Goal: Information Seeking & Learning: Learn about a topic

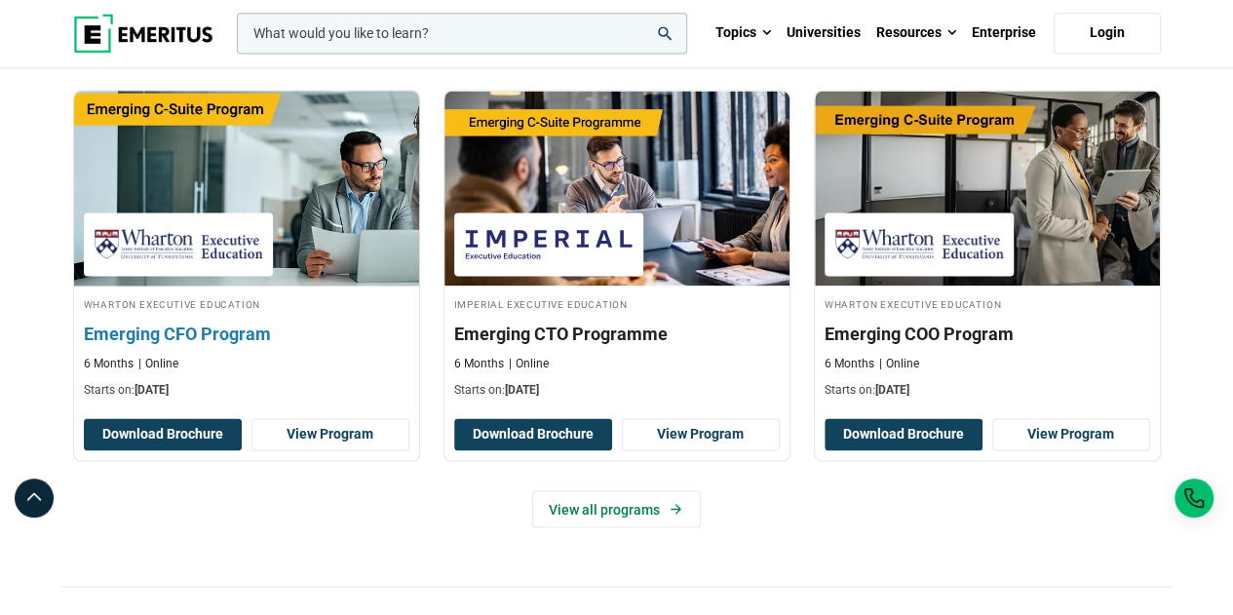
scroll to position [1369, 0]
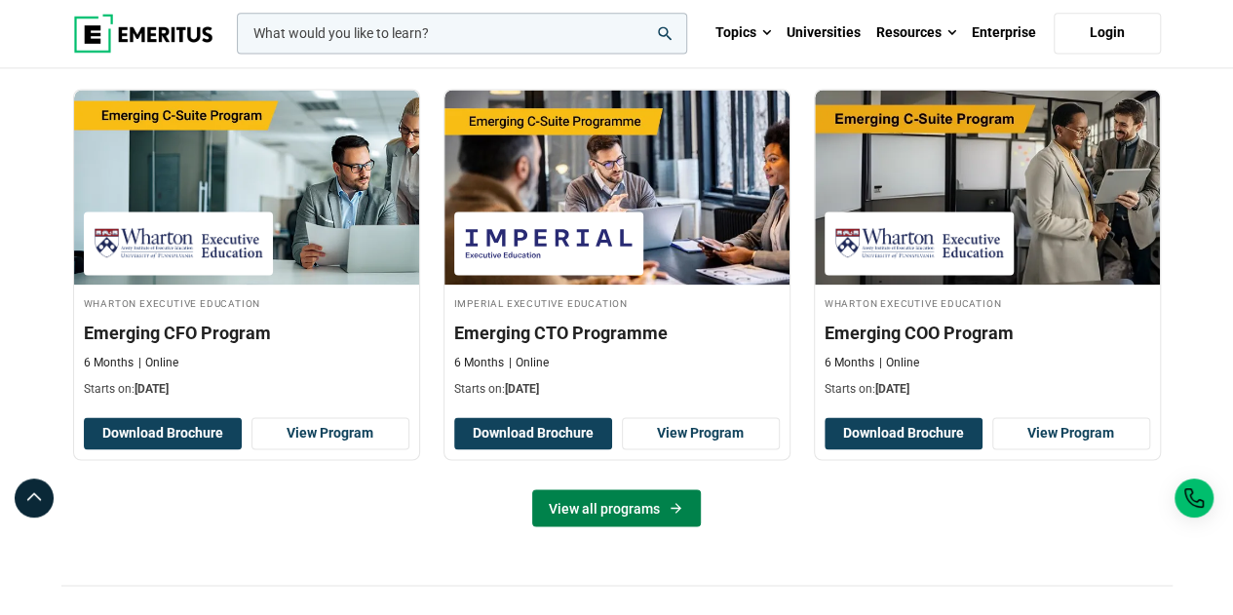
click at [642, 504] on link "View all programs" at bounding box center [616, 507] width 169 height 37
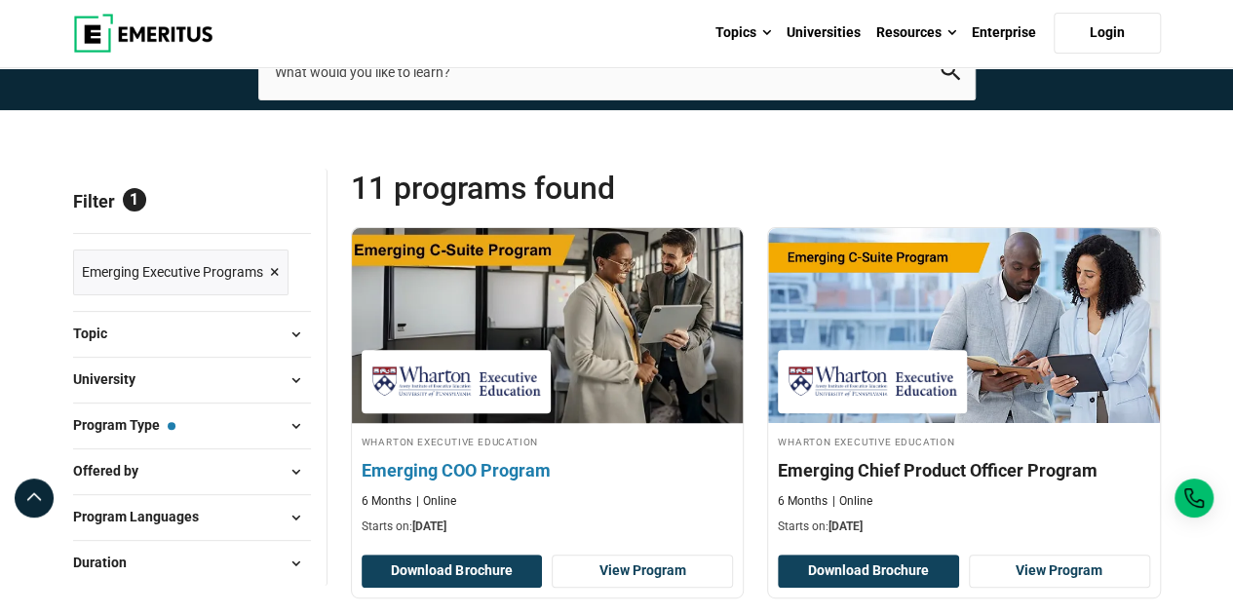
scroll to position [132, 0]
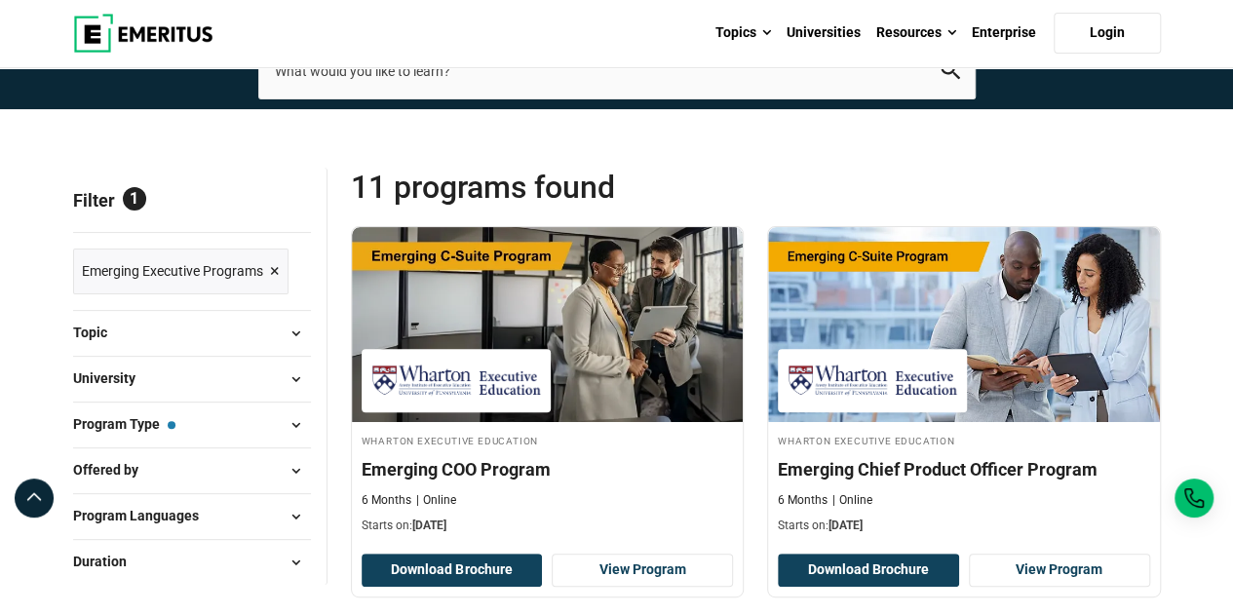
click at [301, 335] on span at bounding box center [296, 333] width 29 height 29
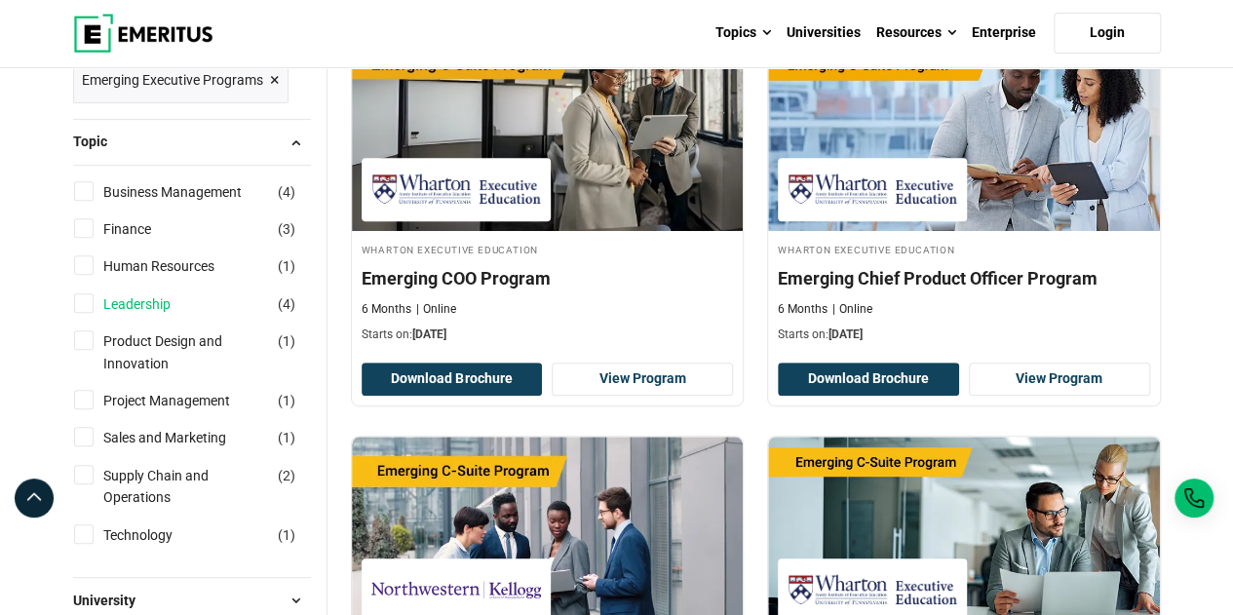
scroll to position [330, 0]
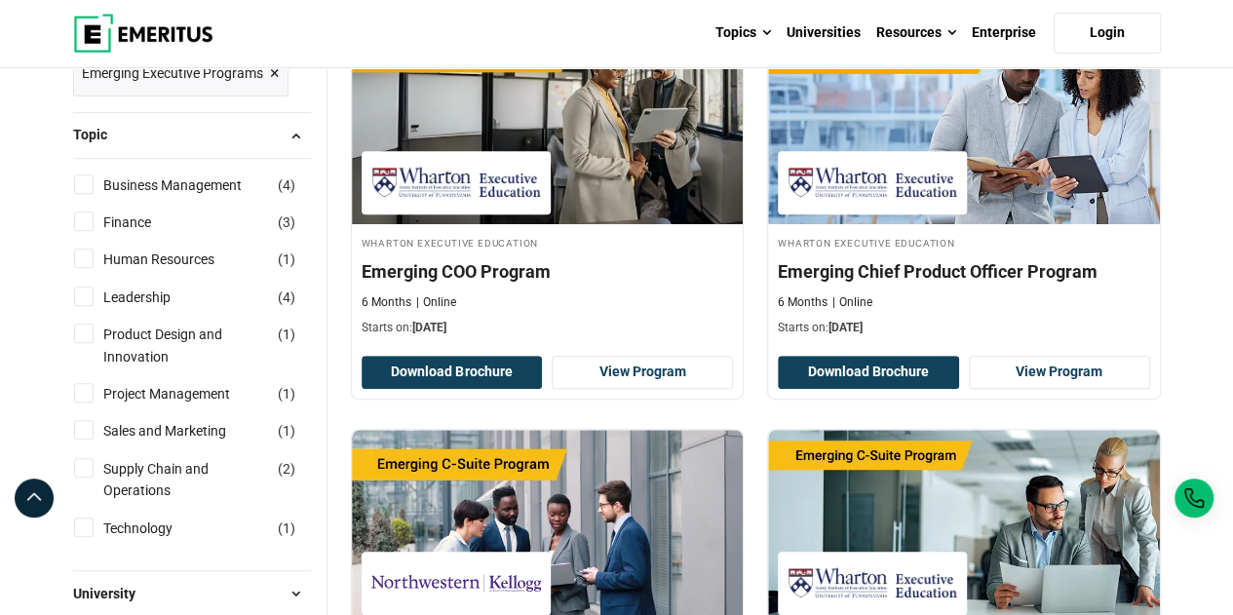
click at [80, 421] on input "Sales and Marketing ( 1 )" at bounding box center [84, 430] width 20 height 20
checkbox input "true"
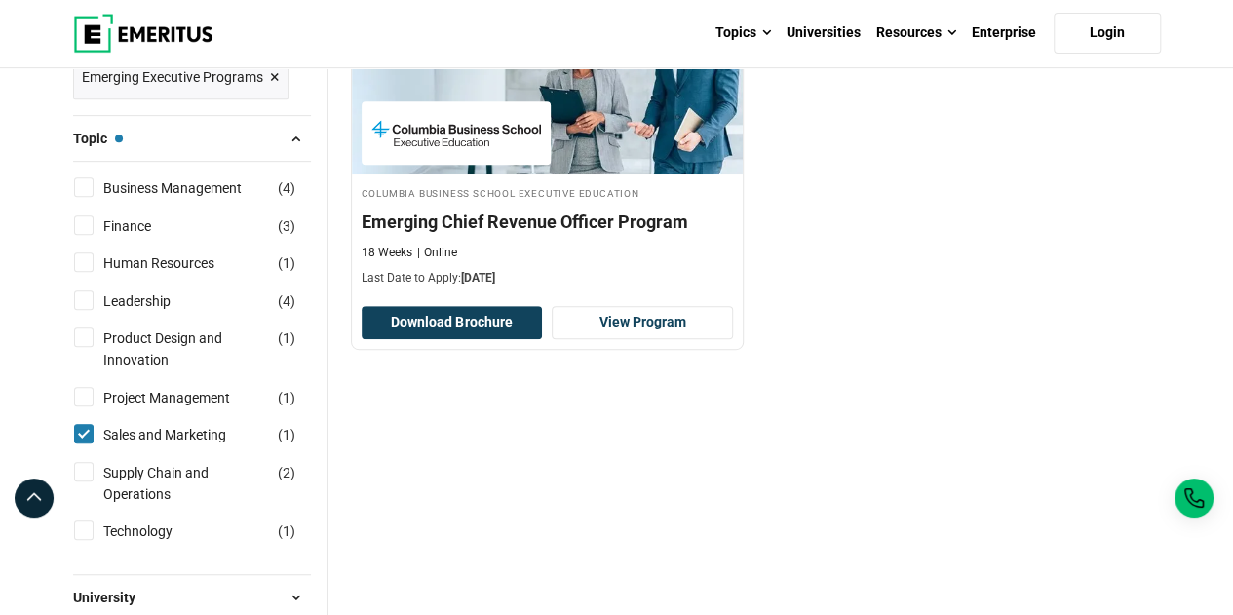
scroll to position [363, 0]
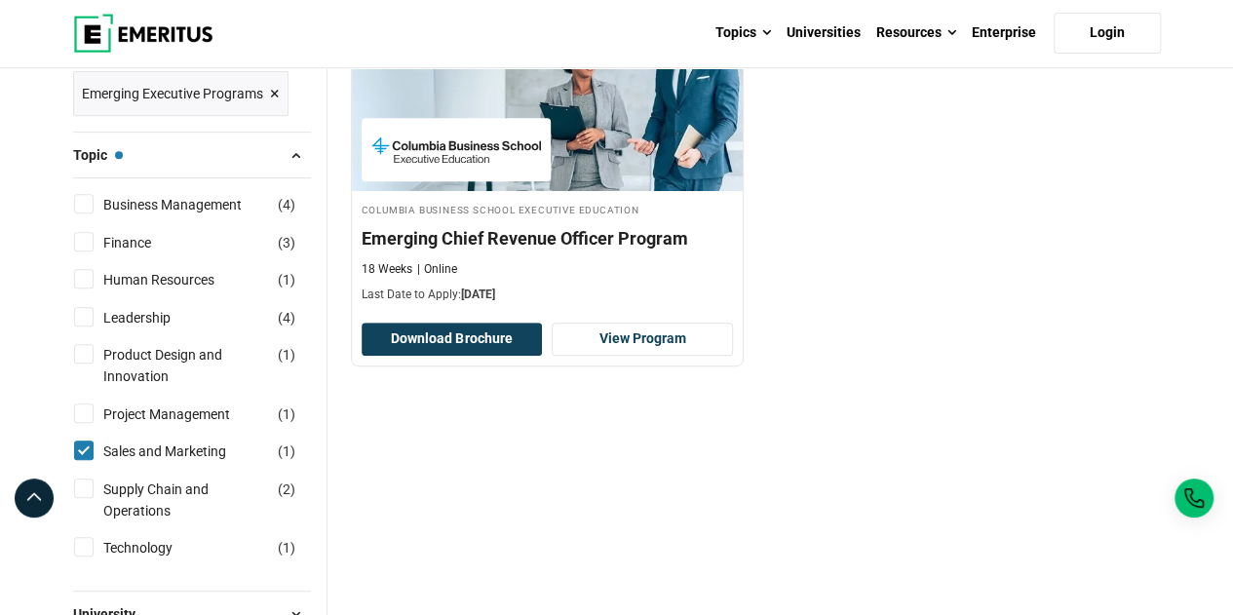
click at [88, 319] on input "Leadership ( 4 )" at bounding box center [84, 317] width 20 height 20
checkbox input "true"
